Goal: Information Seeking & Learning: Compare options

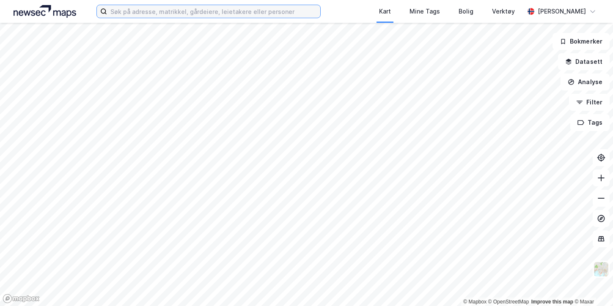
click at [163, 10] on input at bounding box center [213, 11] width 213 height 13
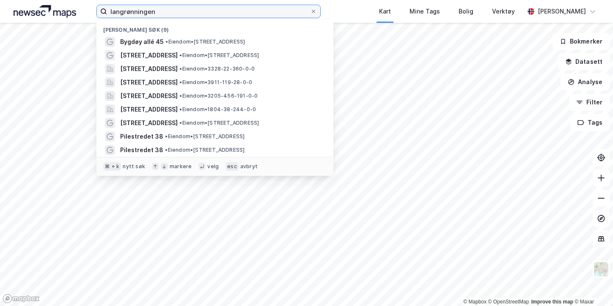
type input "langrønningen"
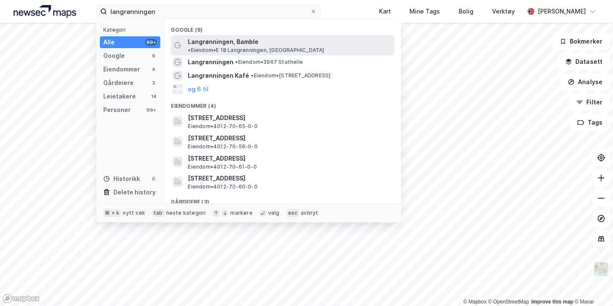
click at [306, 47] on span "• Eiendom • E 18 Langrønningen, [GEOGRAPHIC_DATA]" at bounding box center [256, 50] width 136 height 7
